Goal: Contribute content: Add original content to the website for others to see

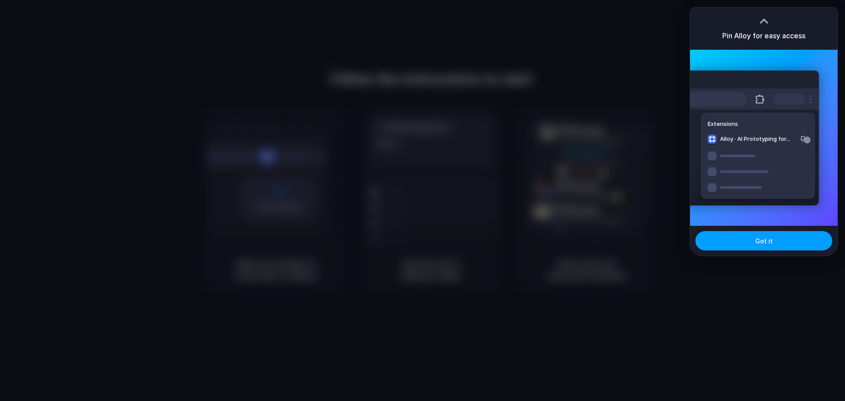
click at [774, 247] on button "Got it" at bounding box center [764, 240] width 137 height 19
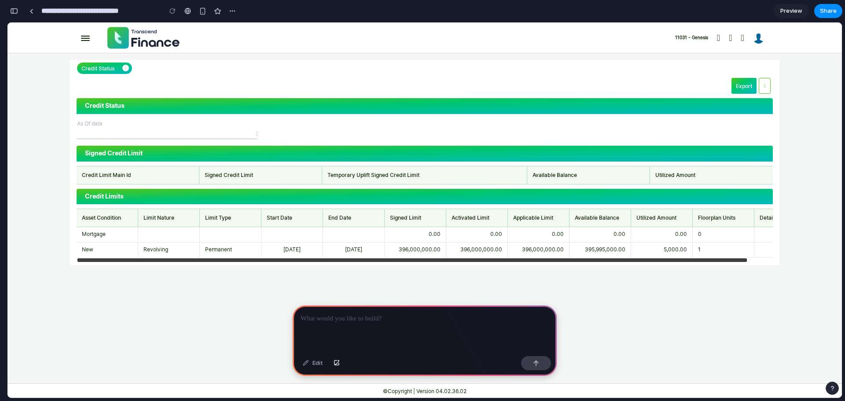
click at [355, 314] on p at bounding box center [425, 318] width 248 height 11
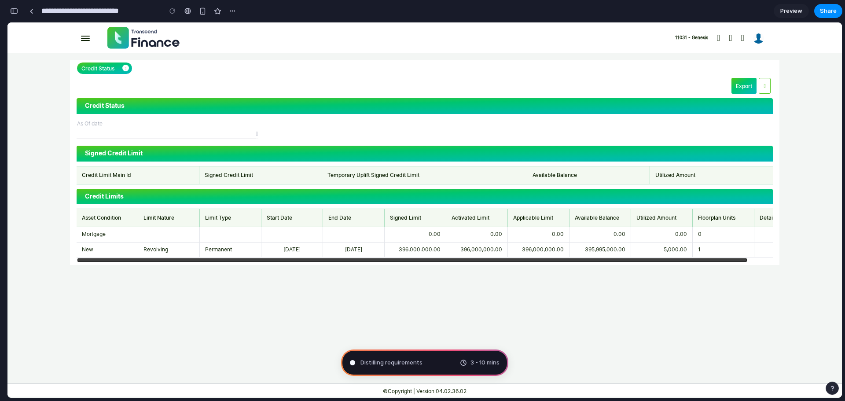
type input "**********"
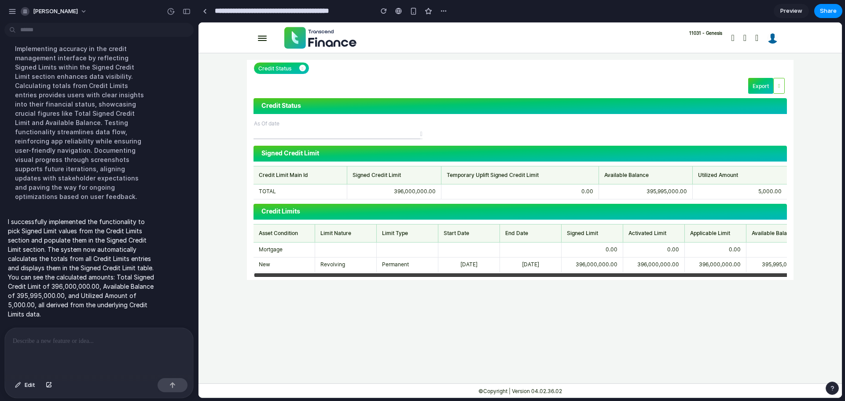
click at [73, 336] on p at bounding box center [99, 341] width 173 height 11
